Goal: Task Accomplishment & Management: Manage account settings

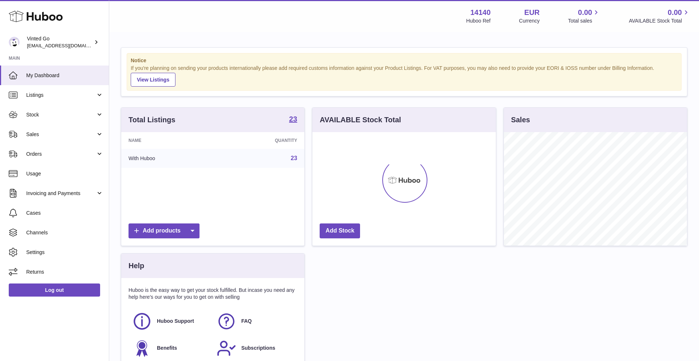
scroll to position [114, 183]
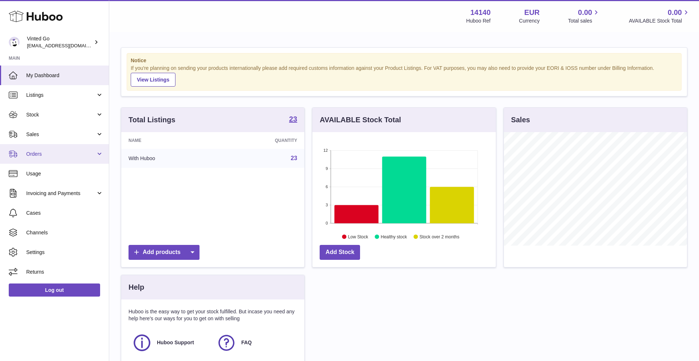
click at [54, 151] on span "Orders" at bounding box center [61, 154] width 70 height 7
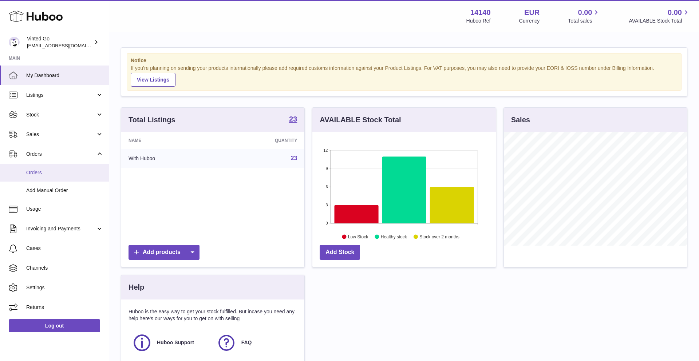
click at [57, 172] on span "Orders" at bounding box center [64, 172] width 77 height 7
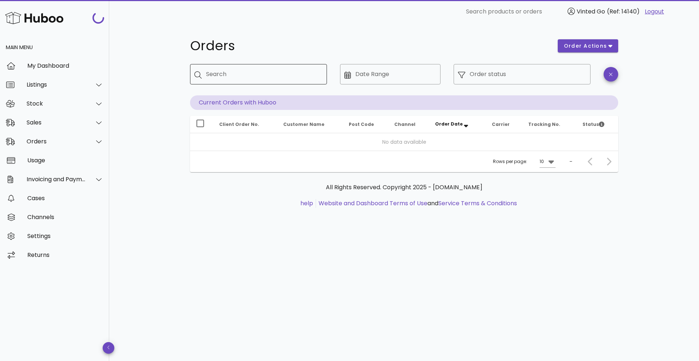
click at [253, 75] on input "Search" at bounding box center [263, 74] width 115 height 12
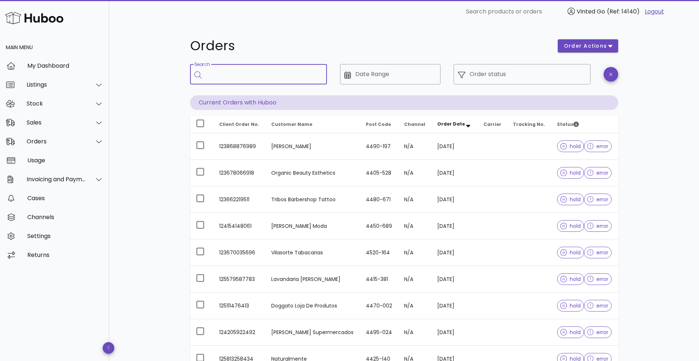
paste input "**********"
type input "**********"
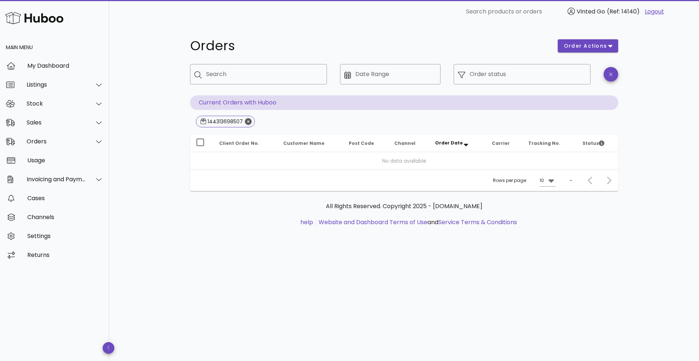
drag, startPoint x: 246, startPoint y: 120, endPoint x: 268, endPoint y: 99, distance: 30.9
click at [246, 120] on icon "Close" at bounding box center [248, 121] width 7 height 7
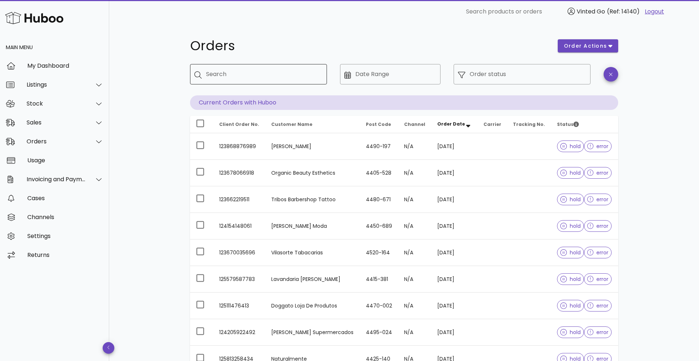
click at [211, 69] on div "Search" at bounding box center [263, 74] width 115 height 20
paste input "**********"
type input "**********"
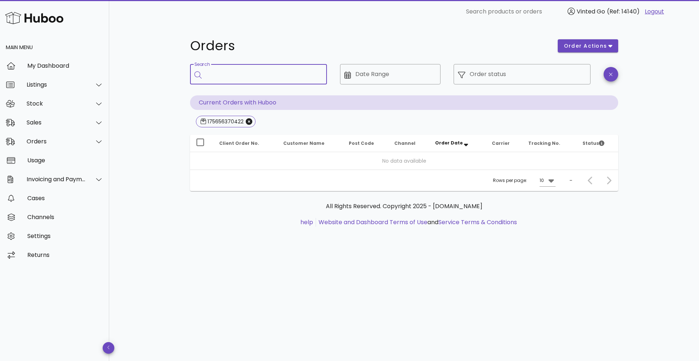
click at [216, 78] on input "Search" at bounding box center [263, 74] width 115 height 12
paste input "**********"
type input "**********"
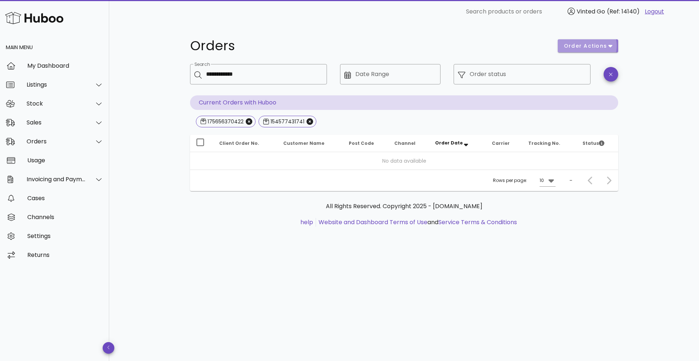
click at [590, 51] on button "order actions" at bounding box center [588, 45] width 60 height 13
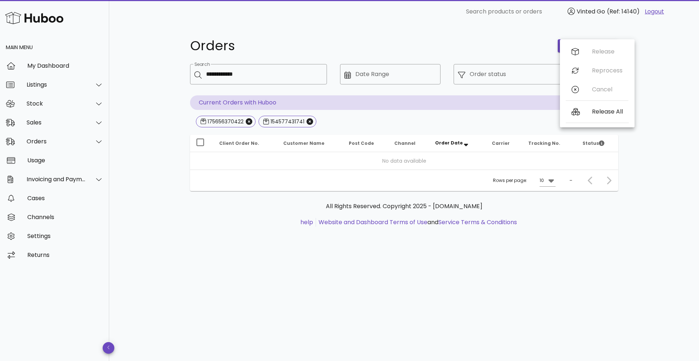
click at [509, 47] on h1 "Orders" at bounding box center [369, 45] width 359 height 13
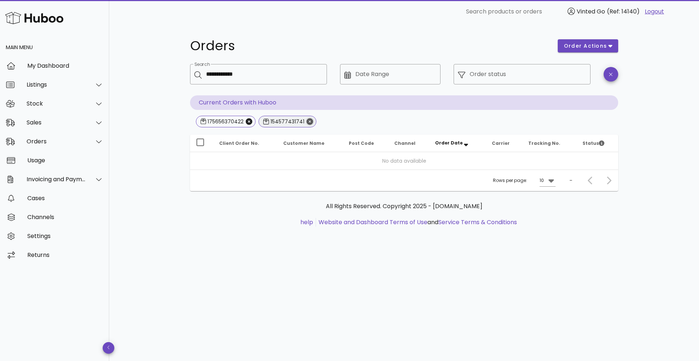
drag, startPoint x: 307, startPoint y: 123, endPoint x: 279, endPoint y: 123, distance: 28.4
click at [307, 123] on icon "Close" at bounding box center [310, 121] width 7 height 7
click at [246, 121] on icon "Close" at bounding box center [249, 121] width 7 height 7
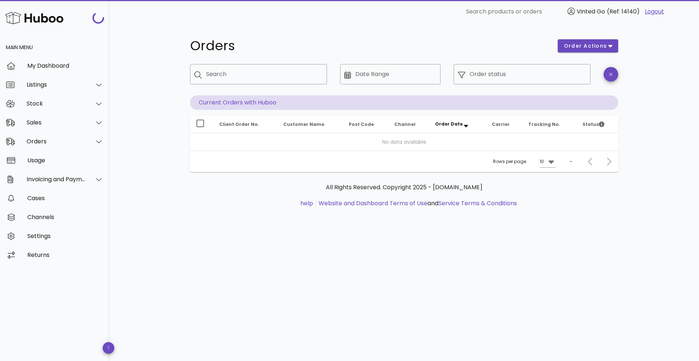
click at [248, 122] on span "Client Order No." at bounding box center [239, 124] width 40 height 6
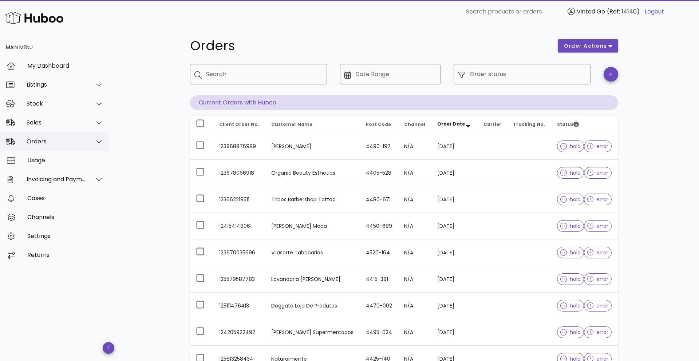
click at [98, 142] on icon at bounding box center [98, 141] width 5 height 7
drag, startPoint x: 530, startPoint y: 41, endPoint x: 528, endPoint y: 36, distance: 5.1
click at [530, 41] on h1 "Orders" at bounding box center [369, 45] width 359 height 13
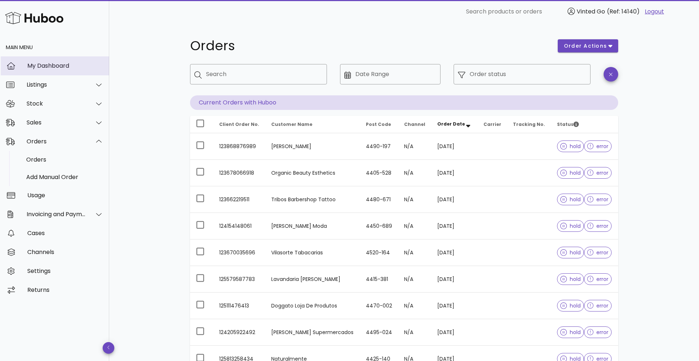
click at [85, 69] on div "My Dashboard" at bounding box center [65, 66] width 76 height 16
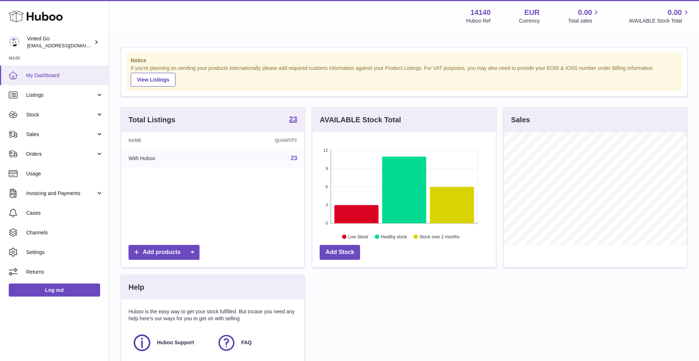
scroll to position [114, 183]
click at [44, 254] on span "Settings" at bounding box center [64, 252] width 77 height 7
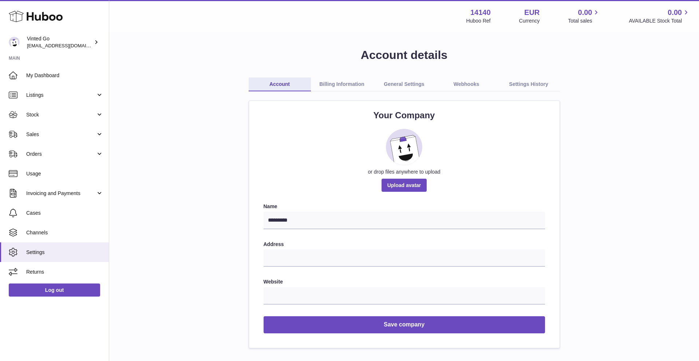
click at [387, 84] on link "General Settings" at bounding box center [404, 85] width 62 height 14
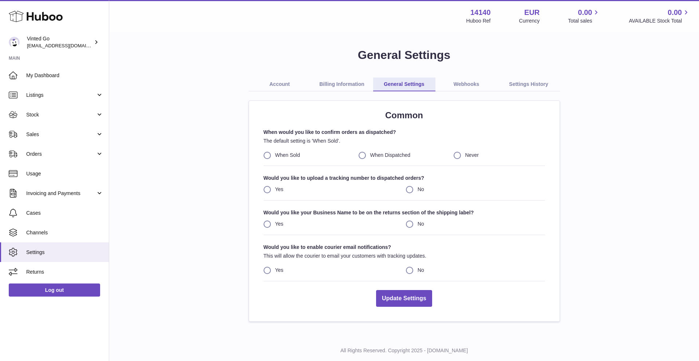
click at [459, 85] on link "Webhooks" at bounding box center [467, 85] width 62 height 14
click at [275, 88] on link "Account" at bounding box center [280, 85] width 62 height 14
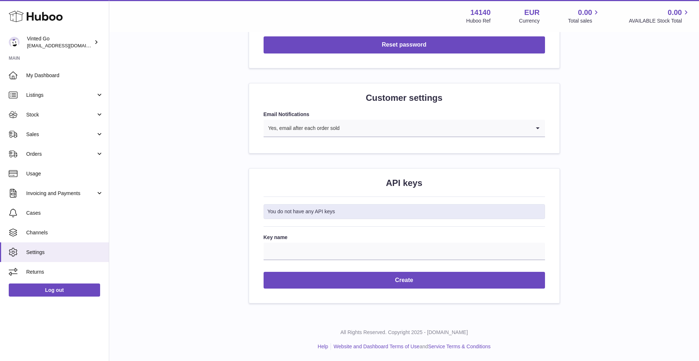
scroll to position [656, 0]
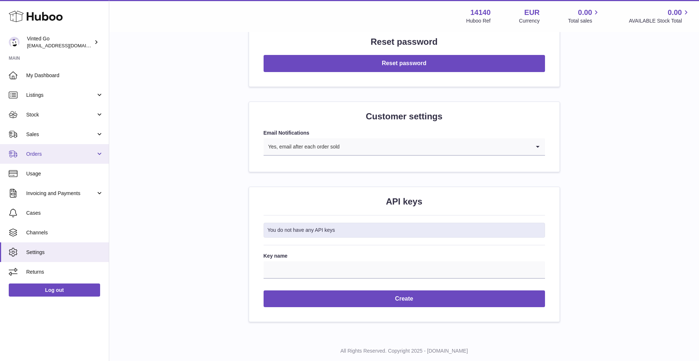
click at [66, 156] on span "Orders" at bounding box center [61, 154] width 70 height 7
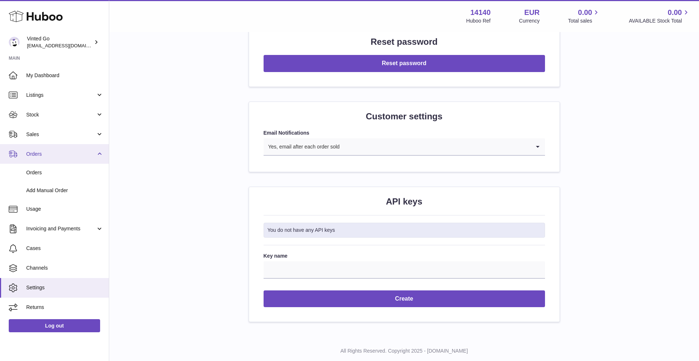
drag, startPoint x: 66, startPoint y: 156, endPoint x: 73, endPoint y: 157, distance: 7.7
click at [66, 156] on span "Orders" at bounding box center [61, 154] width 70 height 7
